Goal: Task Accomplishment & Management: Use online tool/utility

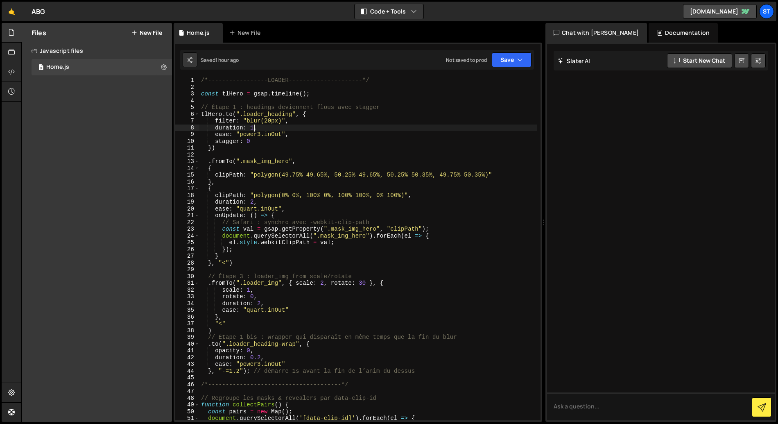
click at [254, 127] on div "/*-----------------LOADER---------------------*/ const tlHero = gsap . timeline…" at bounding box center [368, 255] width 338 height 357
click at [300, 112] on div "/*-----------------LOADER---------------------*/ const tlHero = gsap . timeline…" at bounding box center [368, 255] width 338 height 357
click at [503, 63] on button "Save" at bounding box center [512, 59] width 40 height 15
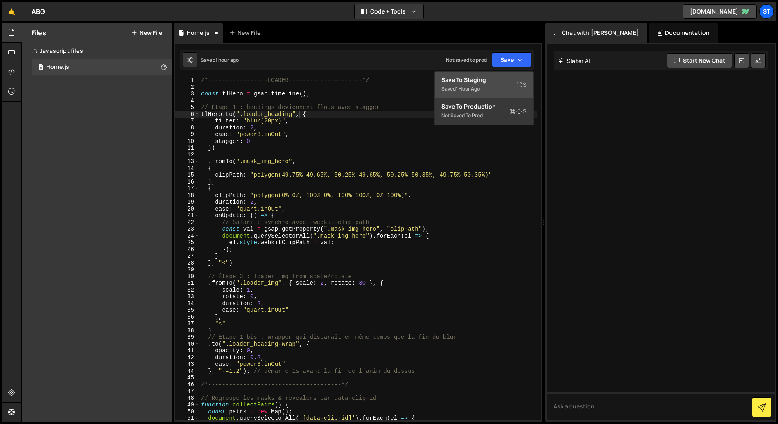
click at [485, 89] on div "Saved 1 hour ago" at bounding box center [483, 89] width 85 height 10
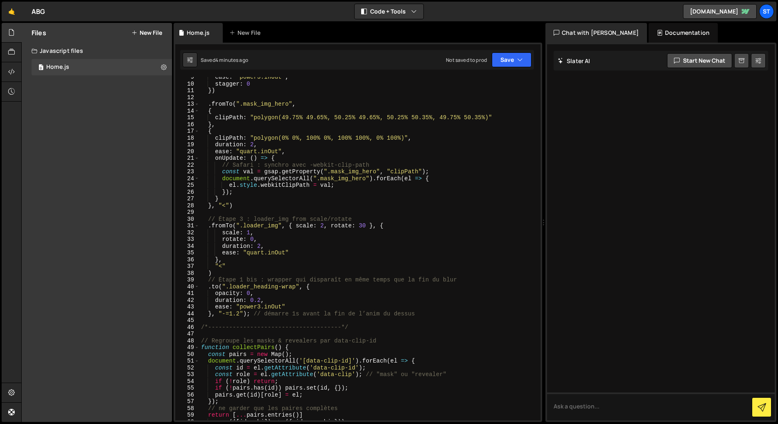
scroll to position [57, 0]
type textarea "}, "-=1.2"); // démarre 1s avant la fin de l’anim du dessus"
click at [436, 316] on div "ease : "power3.inOut" , stagger : 0 }) . fromTo ( ".mask_img_hero" , { clipPath…" at bounding box center [368, 252] width 338 height 357
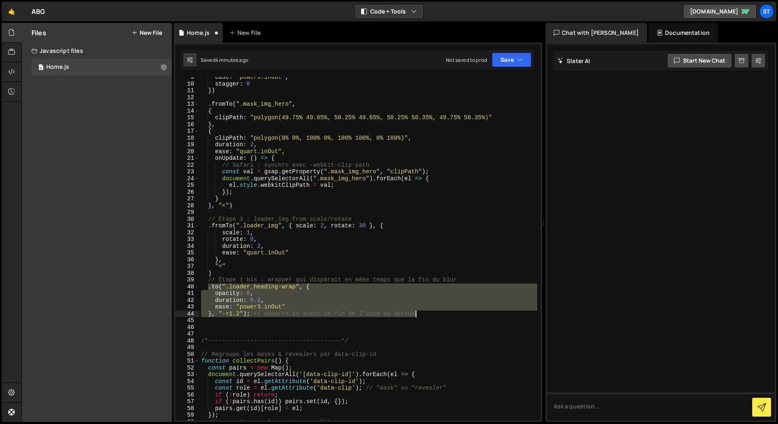
drag, startPoint x: 207, startPoint y: 288, endPoint x: 419, endPoint y: 313, distance: 213.5
click at [419, 313] on div "ease : "power3.inOut" , stagger : 0 }) . fromTo ( ".mask_img_hero" , { clipPath…" at bounding box center [368, 252] width 338 height 357
click at [424, 315] on div "ease : "power3.inOut" , stagger : 0 }) . fromTo ( ".mask_img_hero" , { clipPath…" at bounding box center [368, 248] width 338 height 343
type textarea "}, "-=1.2"); // démarre 1s avant la fin de l’anim du dessus"
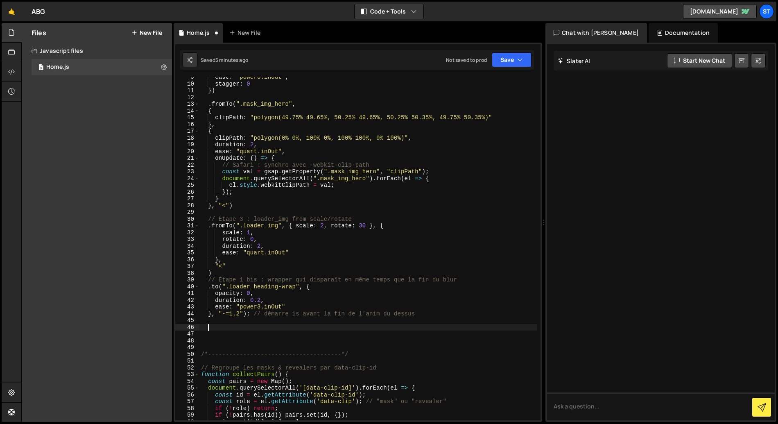
paste textarea "}, "-=1.2"); // démarre 1s avant la fin de l’anim du dessus"
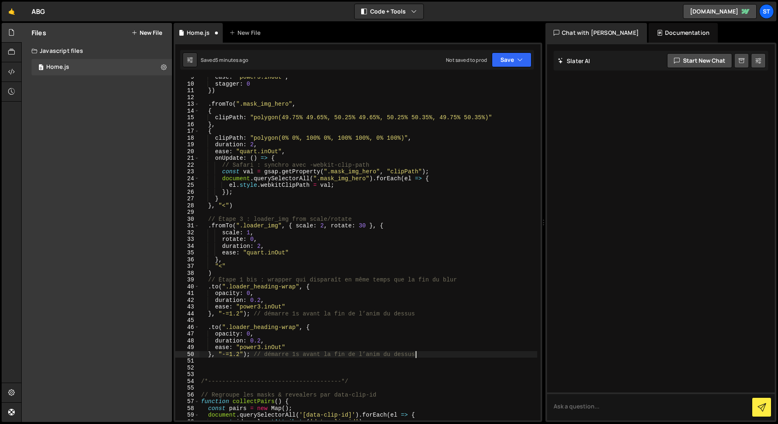
click at [251, 314] on div "ease : "power3.inOut" , stagger : 0 }) . fromTo ( ".mask_img_hero" , { clipPath…" at bounding box center [368, 252] width 338 height 357
drag, startPoint x: 240, startPoint y: 354, endPoint x: 224, endPoint y: 356, distance: 16.9
click at [224, 356] on div "ease : "power3.inOut" , stagger : 0 }) . fromTo ( ".mask_img_hero" , { clipPath…" at bounding box center [368, 252] width 338 height 357
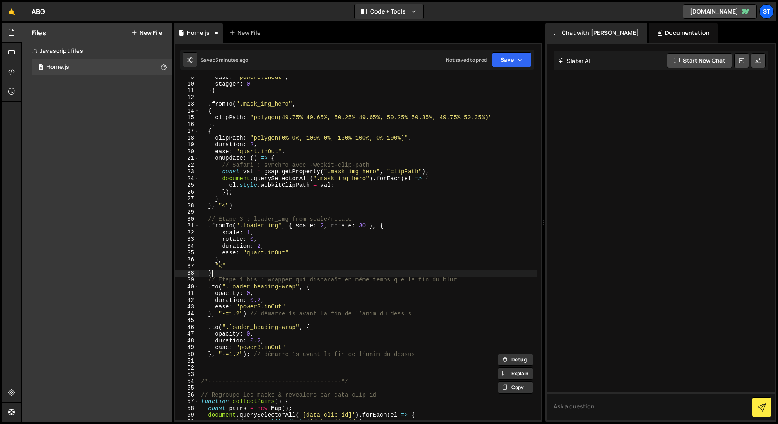
click at [217, 274] on div "ease : "power3.inOut" , stagger : 0 }) . fromTo ( ".mask_img_hero" , { clipPath…" at bounding box center [368, 252] width 338 height 357
type textarea ")"
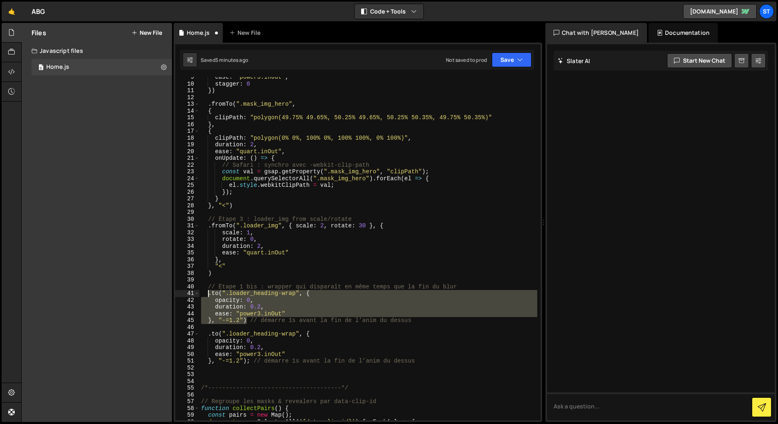
drag, startPoint x: 246, startPoint y: 321, endPoint x: 210, endPoint y: 296, distance: 44.1
click at [210, 296] on div "ease : "power3.inOut" , stagger : 0 }) . fromTo ( ".mask_img_hero" , { clipPath…" at bounding box center [368, 252] width 338 height 357
click at [216, 274] on div "ease : "power3.inOut" , stagger : 0 }) . fromTo ( ".mask_img_hero" , { clipPath…" at bounding box center [368, 252] width 338 height 357
type textarea ")"
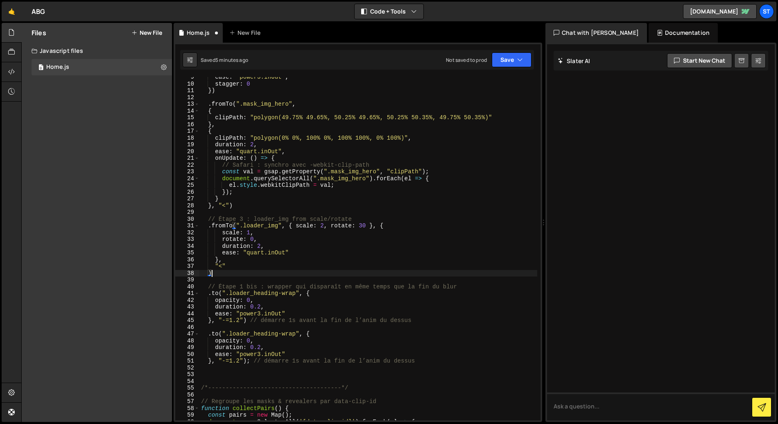
paste textarea "}, "-=1.2")"
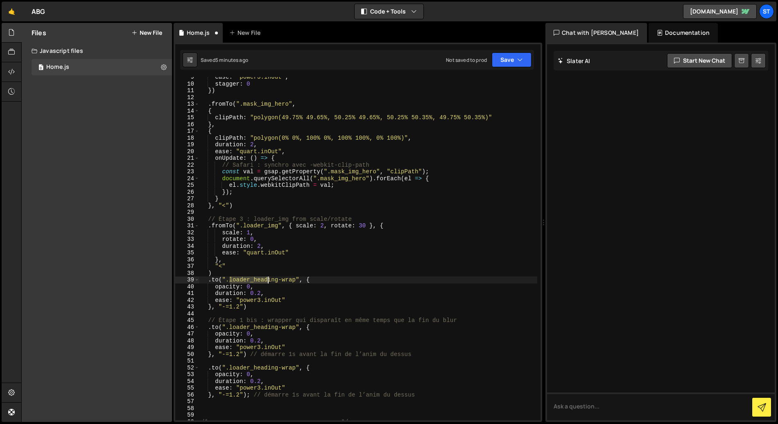
drag, startPoint x: 230, startPoint y: 280, endPoint x: 267, endPoint y: 280, distance: 36.4
click at [267, 280] on div "ease : "power3.inOut" , stagger : 0 }) . fromTo ( ".mask_img_hero" , { clipPath…" at bounding box center [368, 252] width 338 height 357
click at [266, 280] on div "ease : "power3.inOut" , stagger : 0 }) . fromTo ( ".mask_img_hero" , { clipPath…" at bounding box center [368, 248] width 338 height 343
drag, startPoint x: 249, startPoint y: 279, endPoint x: 300, endPoint y: 279, distance: 51.2
click at [300, 279] on div "ease : "power3.inOut" , stagger : 0 }) . fromTo ( ".mask_img_hero" , { clipPath…" at bounding box center [368, 252] width 338 height 357
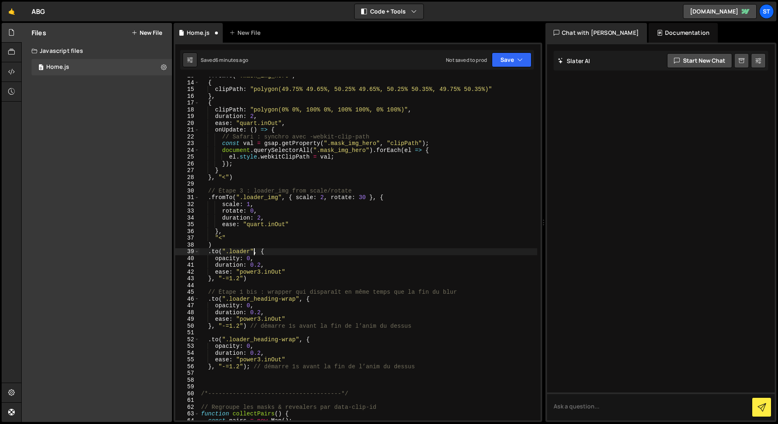
scroll to position [87, 0]
drag, startPoint x: 296, startPoint y: 337, endPoint x: 230, endPoint y: 338, distance: 65.9
click at [230, 338] on div ". fromTo ( ".mask_img_hero" , { clipPath : "polygon(49.75% 49.65%, 50.25% 49.65…" at bounding box center [368, 249] width 338 height 357
paste textarea "}, "-=1.2")"
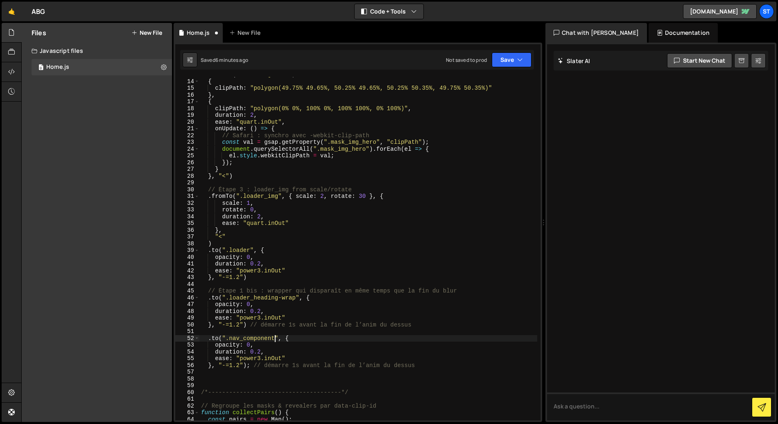
click at [249, 343] on div ". fromTo ( ".mask_img_hero" , { clipPath : "polygon(49.75% 49.65%, 50.25% 49.65…" at bounding box center [368, 249] width 338 height 357
drag, startPoint x: 240, startPoint y: 344, endPoint x: 217, endPoint y: 347, distance: 23.6
click at [217, 347] on div ". fromTo ( ".mask_img_hero" , { clipPath : "polygon(49.75% 49.65%, 50.25% 49.65…" at bounding box center [368, 249] width 338 height 357
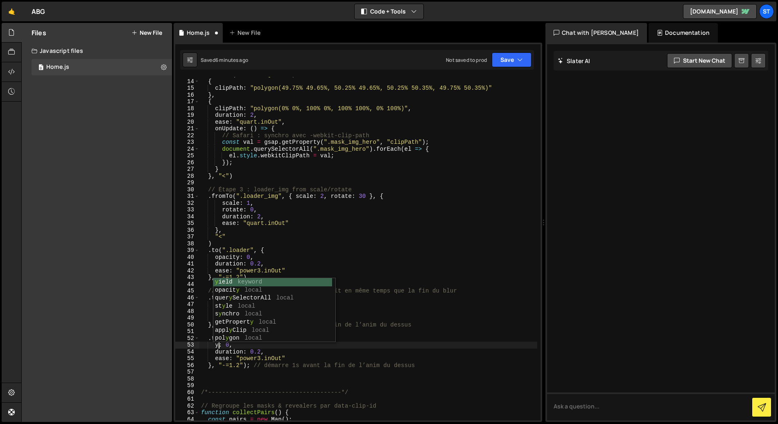
scroll to position [0, 1]
click at [253, 356] on div ". fromTo ( ".mask_img_hero" , { clipPath : "polygon(49.75% 49.65%, 50.25% 49.65…" at bounding box center [368, 249] width 338 height 357
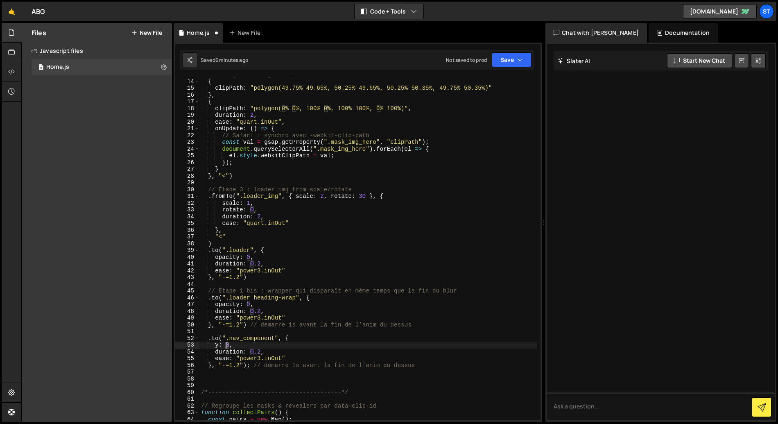
click at [227, 345] on div ". fromTo ( ".mask_img_hero" , { clipPath : "polygon(49.75% 49.65%, 50.25% 49.65…" at bounding box center [368, 249] width 338 height 357
drag, startPoint x: 237, startPoint y: 346, endPoint x: 226, endPoint y: 345, distance: 11.9
click at [237, 346] on div ". fromTo ( ".mask_img_hero" , { clipPath : "polygon(49.75% 49.65%, 50.25% 49.65…" at bounding box center [368, 249] width 338 height 357
click at [215, 338] on div ". fromTo ( ".mask_img_hero" , { clipPath : "polygon(49.75% 49.65%, 50.25% 49.65…" at bounding box center [368, 249] width 338 height 357
type textarea ".from(".nav_component", {"
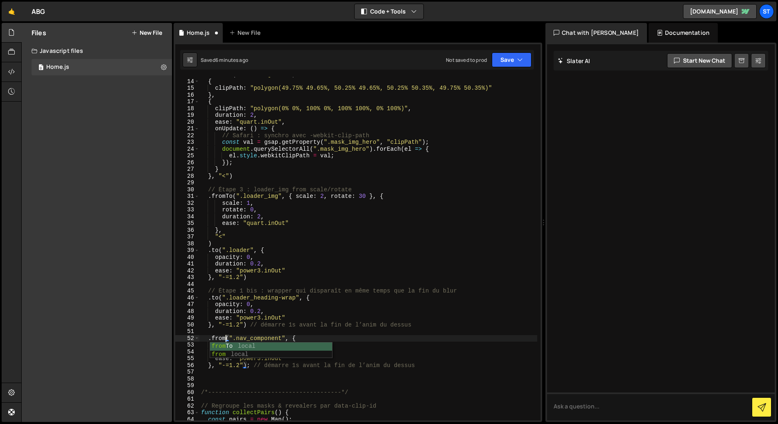
click at [233, 334] on div ". fromTo ( ".mask_img_hero" , { clipPath : "polygon(49.75% 49.65%, 50.25% 49.65…" at bounding box center [368, 249] width 338 height 357
click at [226, 345] on div ". fromTo ( ".mask_img_hero" , { clipPath : "polygon(49.75% 49.65%, 50.25% 49.65…" at bounding box center [368, 249] width 338 height 357
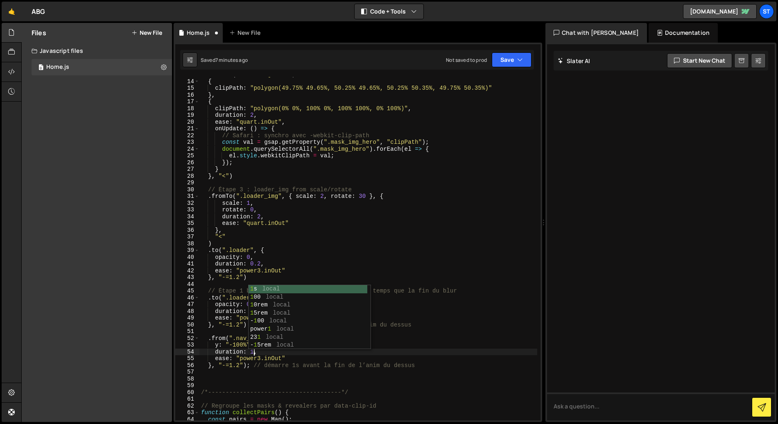
scroll to position [0, 3]
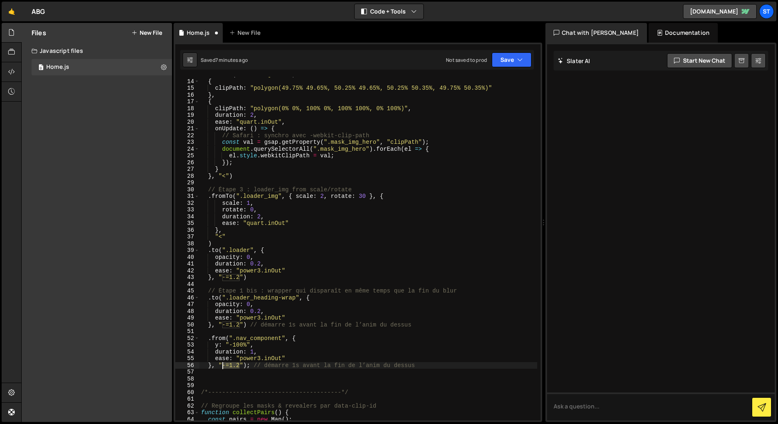
drag, startPoint x: 240, startPoint y: 367, endPoint x: 222, endPoint y: 366, distance: 18.0
click at [222, 367] on div ". fromTo ( ".mask_img_hero" , { clipPath : "polygon(49.75% 49.65%, 50.25% 49.65…" at bounding box center [368, 249] width 338 height 357
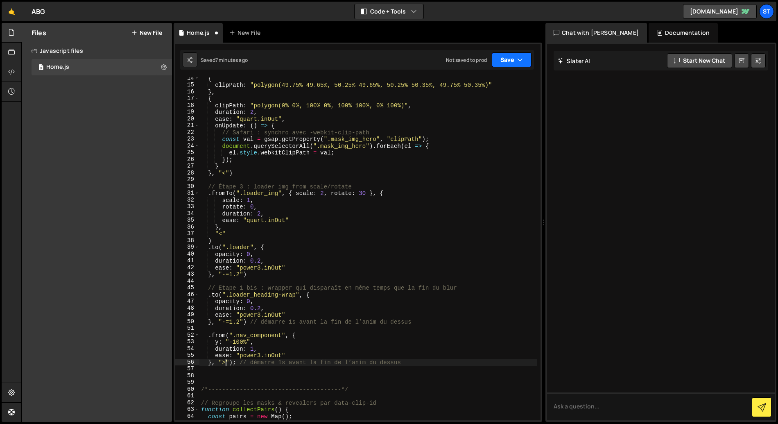
click at [499, 61] on button "Save" at bounding box center [512, 59] width 40 height 15
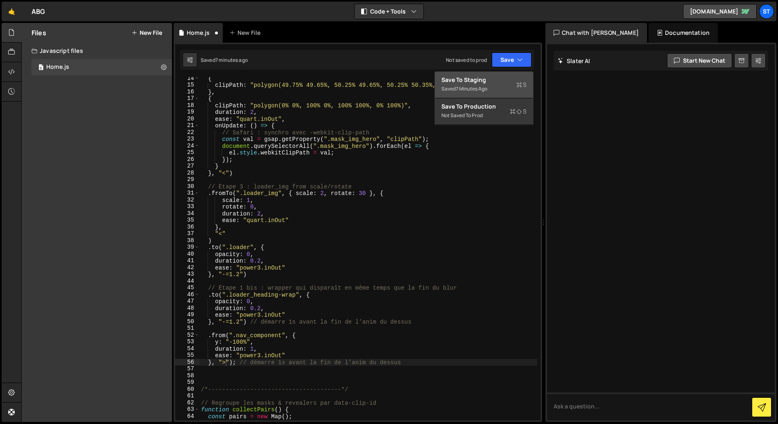
click at [495, 84] on div "Saved 7 minutes ago" at bounding box center [483, 89] width 85 height 10
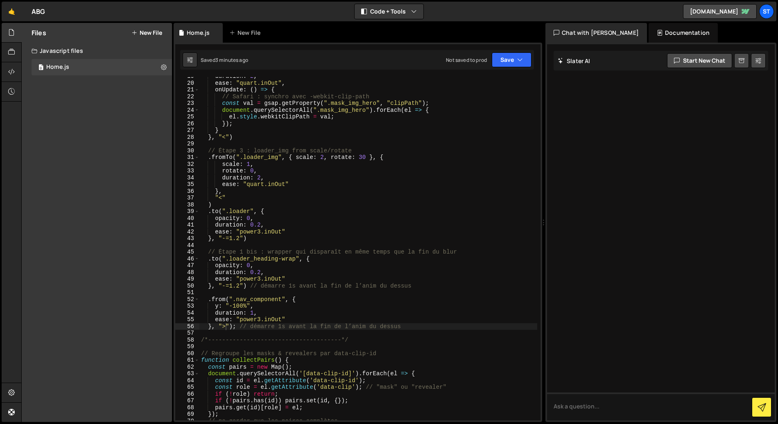
scroll to position [126, 0]
click at [209, 253] on div "duration : 2 , ease : "quart.inOut" , onUpdate : ( ) => { // Safari : synchro a…" at bounding box center [368, 250] width 338 height 357
click at [209, 256] on div "duration : 2 , ease : "quart.inOut" , onUpdate : ( ) => { // Safari : synchro a…" at bounding box center [368, 250] width 338 height 357
click at [412, 282] on div "duration : 2 , ease : "quart.inOut" , onUpdate : ( ) => { // Safari : synchro a…" at bounding box center [368, 250] width 338 height 357
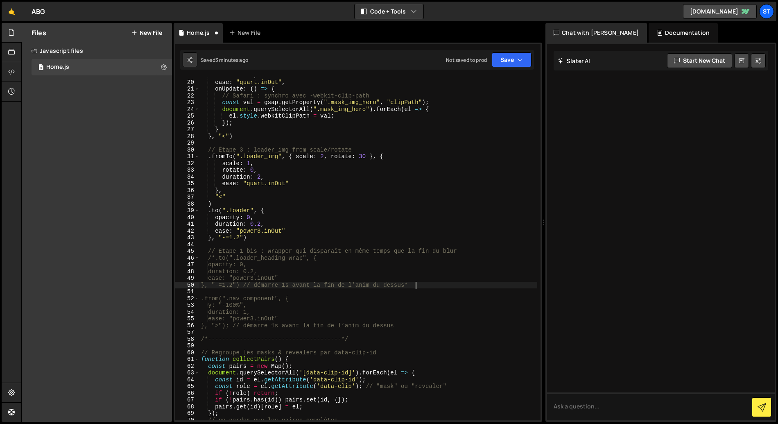
scroll to position [0, 15]
click at [521, 60] on icon "button" at bounding box center [520, 60] width 6 height 8
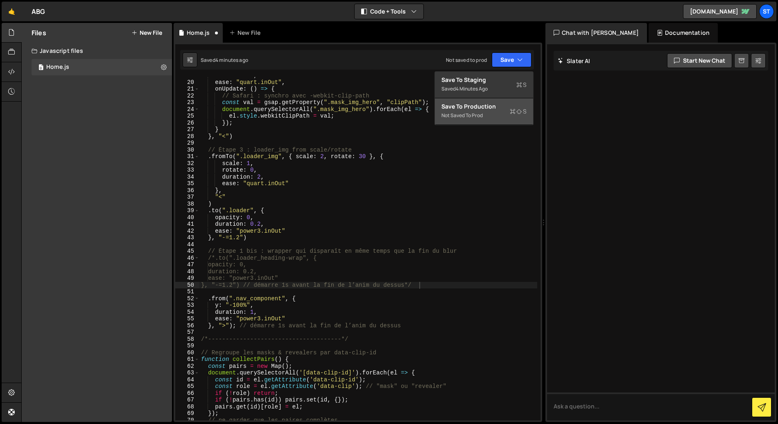
click at [486, 106] on div "Save to Production S" at bounding box center [483, 106] width 85 height 8
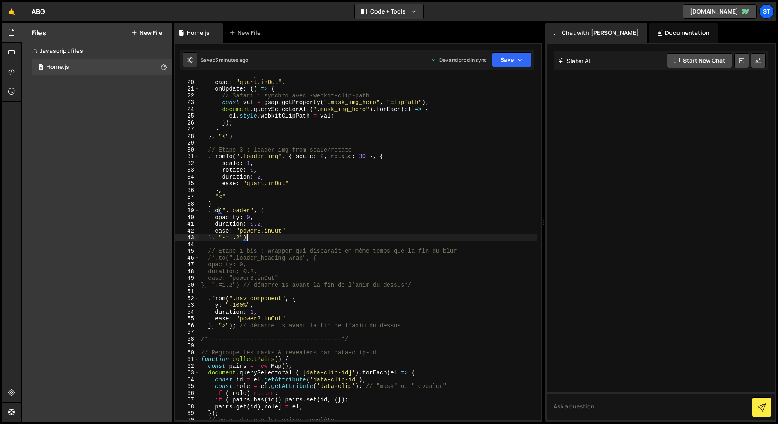
scroll to position [0, 3]
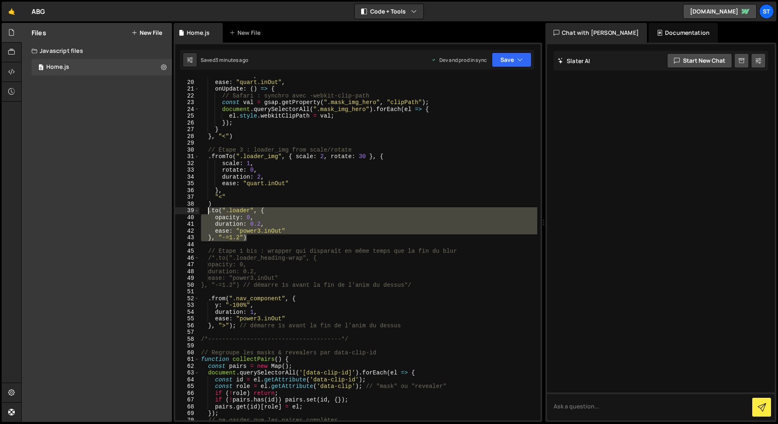
drag, startPoint x: 248, startPoint y: 235, endPoint x: 209, endPoint y: 212, distance: 45.8
click at [209, 212] on div "duration : 2 , ease : "quart.inOut" , onUpdate : ( ) => { // Safari : synchro a…" at bounding box center [368, 250] width 338 height 357
type textarea ".to(".loader", { opacity: 0,"
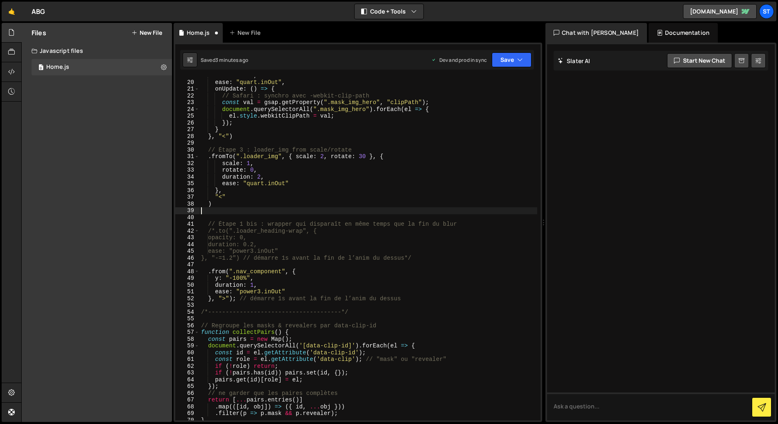
type textarea ")"
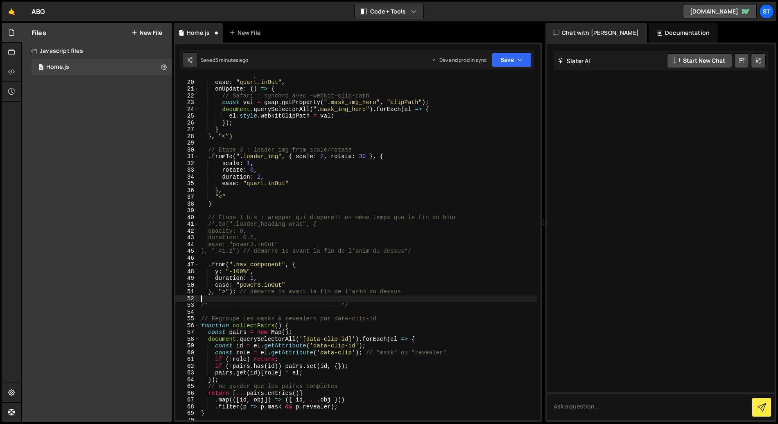
click at [236, 295] on div "duration : 2 , ease : "quart.inOut" , onUpdate : ( ) => { // Safari : synchro a…" at bounding box center [368, 250] width 338 height 357
click at [236, 293] on div "duration : 2 , ease : "quart.inOut" , onUpdate : ( ) => { // Safari : synchro a…" at bounding box center [368, 250] width 338 height 357
drag, startPoint x: 235, startPoint y: 292, endPoint x: 425, endPoint y: 291, distance: 189.9
click at [425, 291] on div "duration : 2 , ease : "quart.inOut" , onUpdate : ( ) => { // Safari : synchro a…" at bounding box center [368, 250] width 338 height 357
type textarea "}, ">")"
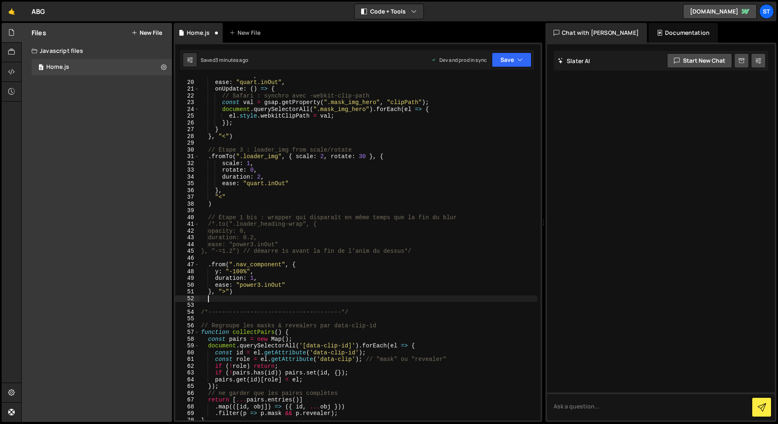
paste textarea "}, "-=1.2")"
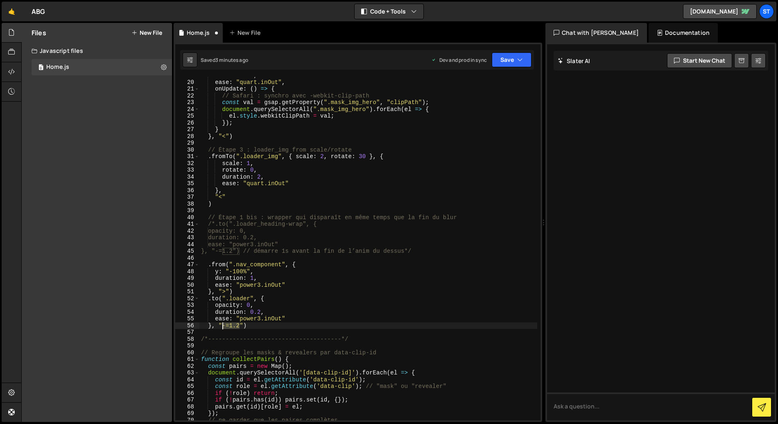
drag, startPoint x: 241, startPoint y: 325, endPoint x: 221, endPoint y: 326, distance: 19.3
click at [221, 326] on div "duration : 2 , ease : "quart.inOut" , onUpdate : ( ) => { // Safari : synchro a…" at bounding box center [368, 250] width 338 height 357
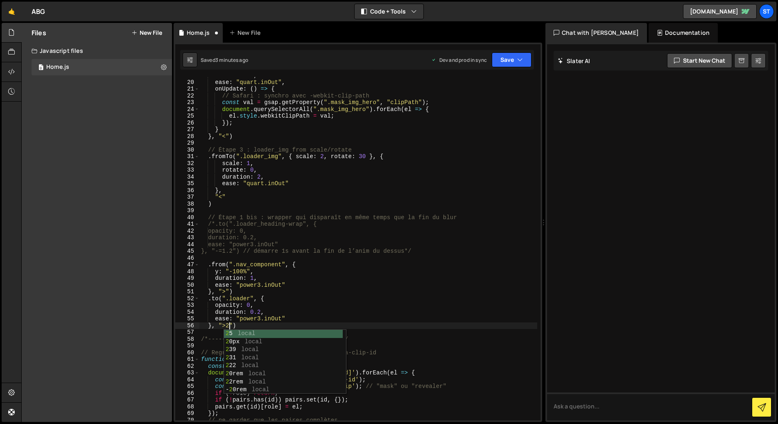
scroll to position [0, 2]
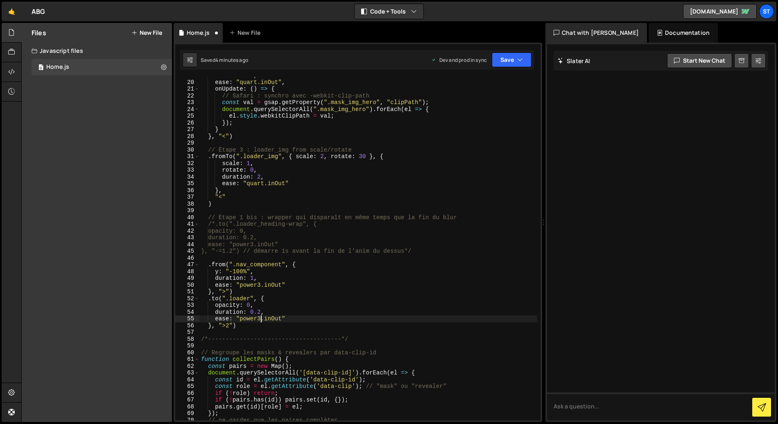
click at [261, 321] on div "duration : 2 , ease : "quart.inOut" , onUpdate : ( ) => { // Safari : synchro a…" at bounding box center [368, 250] width 338 height 357
click at [261, 322] on div "duration : 2 , ease : "quart.inOut" , onUpdate : ( ) => { // Safari : synchro a…" at bounding box center [368, 252] width 338 height 357
click at [248, 327] on div "duration : 2 , ease : "quart.inOut" , onUpdate : ( ) => { // Safari : synchro a…" at bounding box center [368, 253] width 338 height 357
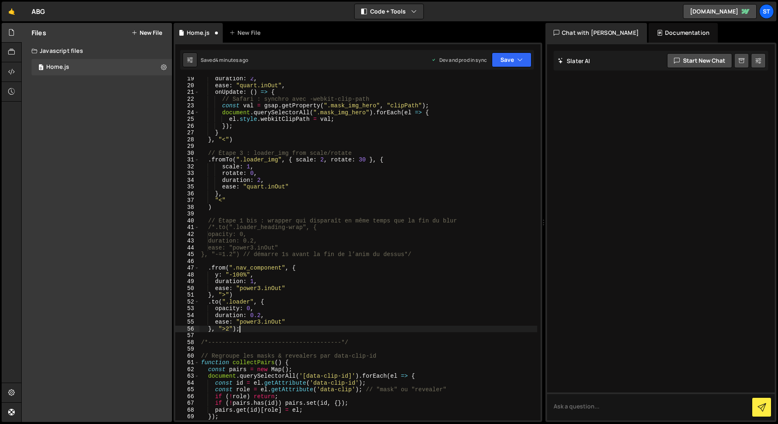
scroll to position [0, 2]
click at [518, 60] on icon "button" at bounding box center [520, 60] width 6 height 8
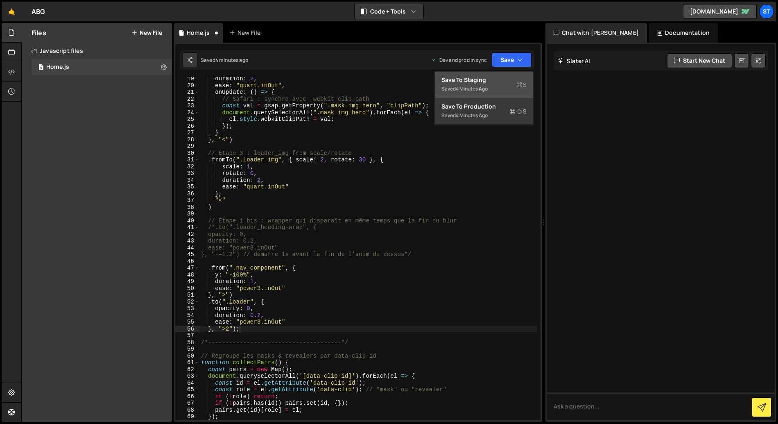
click at [502, 85] on div "Saved 4 minutes ago" at bounding box center [483, 89] width 85 height 10
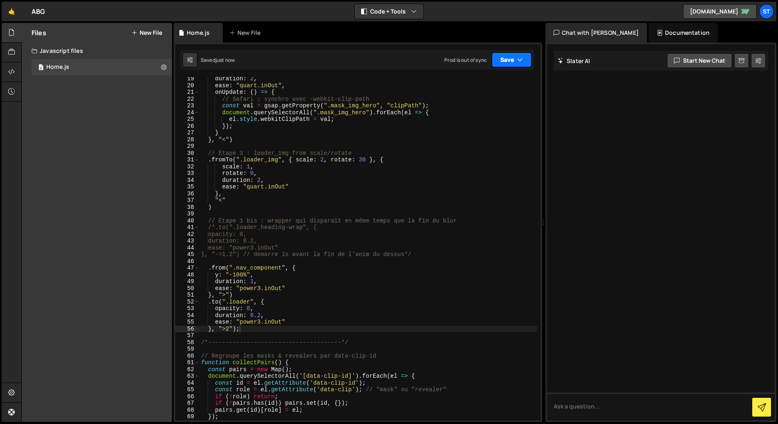
click at [506, 63] on button "Save" at bounding box center [512, 59] width 40 height 15
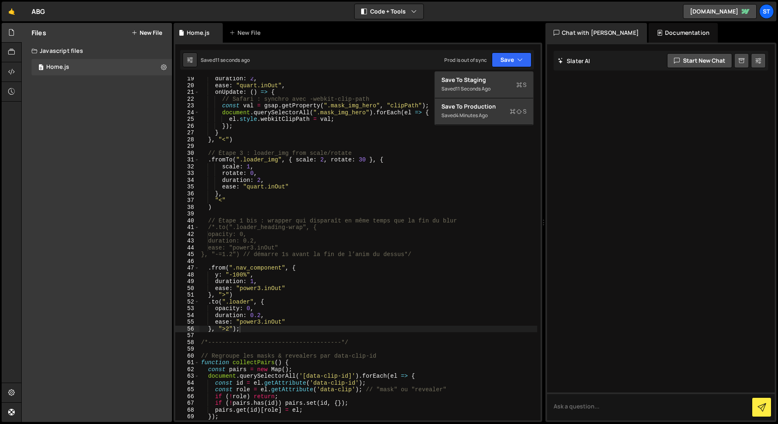
click at [137, 115] on div "Files New File Javascript files 0 Home.js 0 CSS files Copy share link Edit File…" at bounding box center [97, 222] width 150 height 399
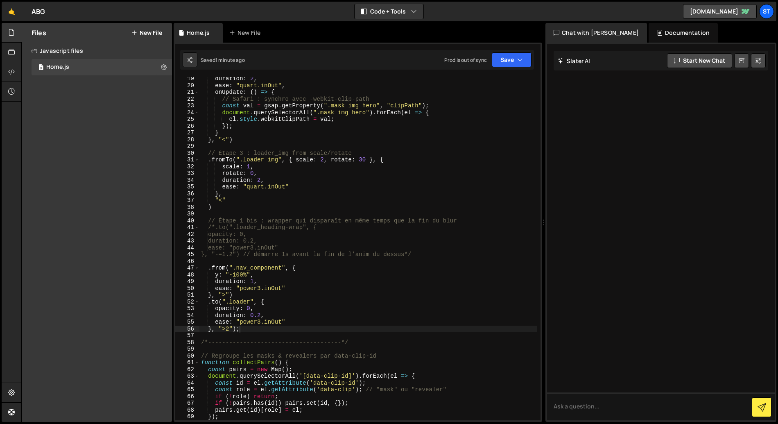
click at [229, 329] on div "duration : 2 , ease : "quart.inOut" , onUpdate : ( ) => { // Safari : synchro a…" at bounding box center [368, 253] width 338 height 357
type textarea "}, ">");"
click at [502, 59] on button "Save" at bounding box center [512, 59] width 40 height 15
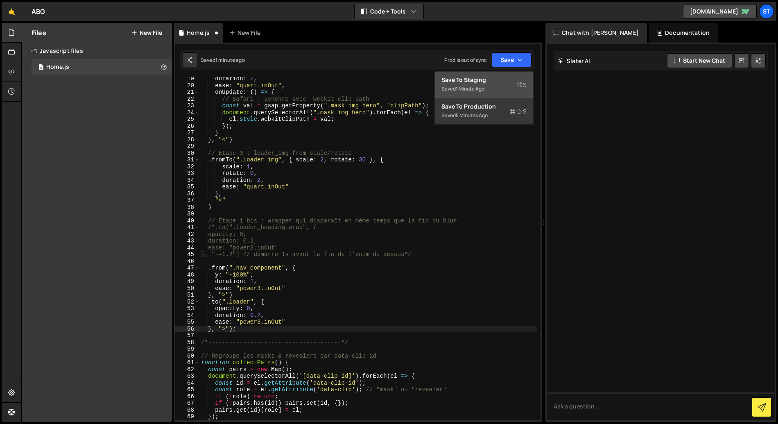
click at [485, 80] on div "Save to Staging S" at bounding box center [483, 80] width 85 height 8
